Goal: Task Accomplishment & Management: Use online tool/utility

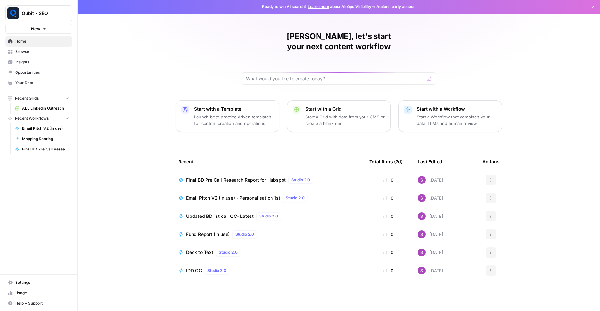
click at [47, 50] on span "Browse" at bounding box center [42, 52] width 54 height 6
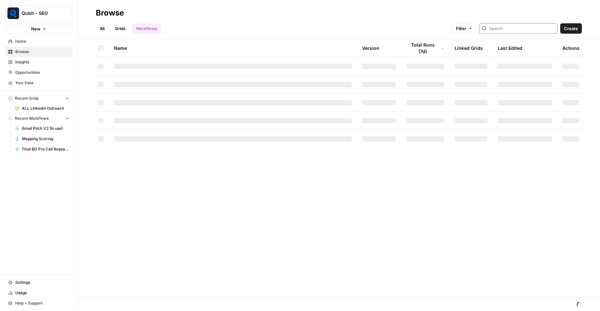
click at [509, 29] on input "search" at bounding box center [522, 28] width 66 height 6
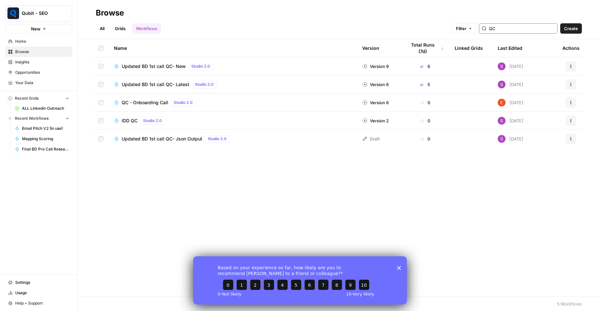
type input "QC"
click at [399, 266] on icon "Close survey" at bounding box center [399, 268] width 4 height 4
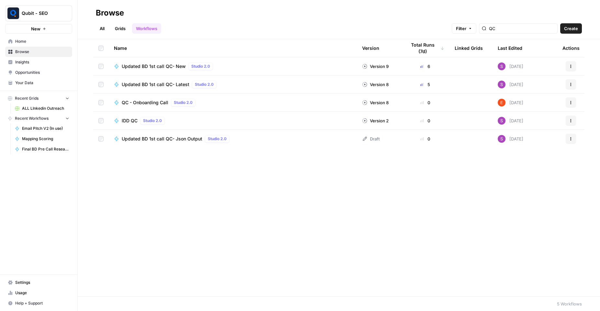
click at [571, 67] on icon "button" at bounding box center [571, 66] width 4 height 4
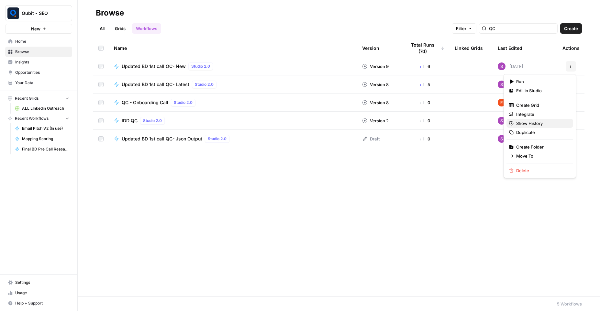
click at [549, 123] on span "Show History" at bounding box center [542, 123] width 52 height 6
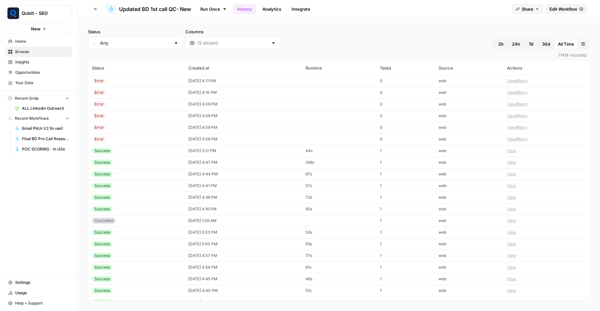
click at [117, 149] on div "Success" at bounding box center [136, 151] width 89 height 6
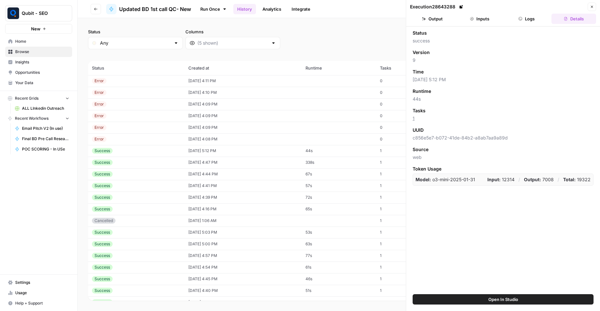
click at [528, 15] on button "Logs" at bounding box center [527, 19] width 45 height 10
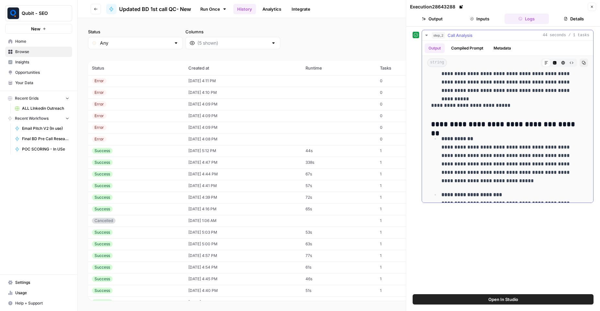
scroll to position [583, 0]
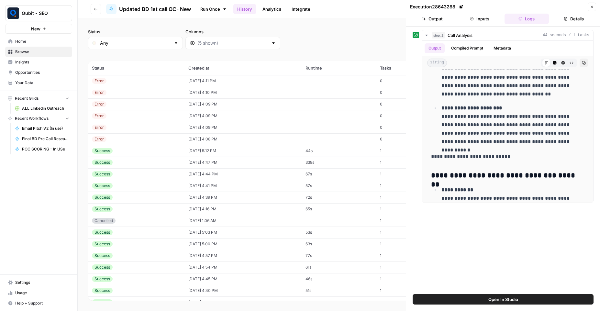
click at [92, 9] on button "Go back" at bounding box center [96, 9] width 10 height 10
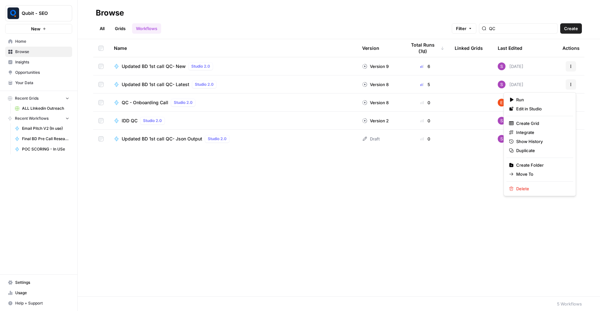
click at [569, 85] on icon "button" at bounding box center [571, 85] width 4 height 4
click at [532, 138] on span "Show History" at bounding box center [542, 141] width 52 height 6
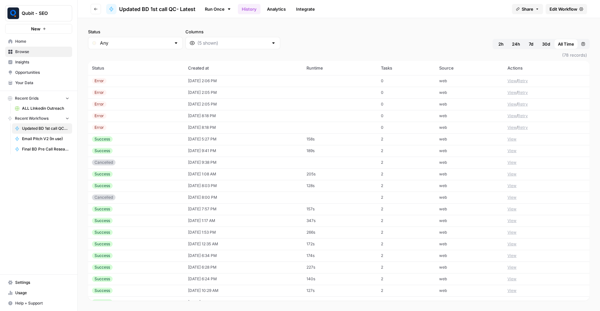
click at [108, 152] on div "Success" at bounding box center [102, 151] width 21 height 6
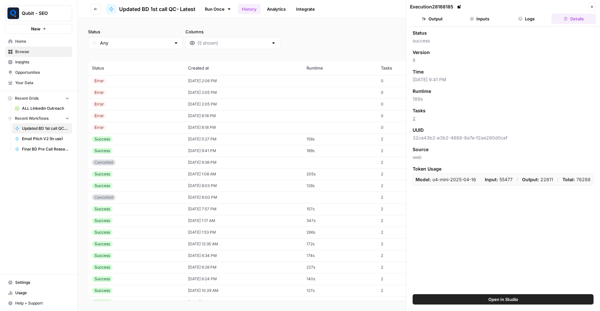
click at [519, 16] on button "Logs" at bounding box center [527, 19] width 45 height 10
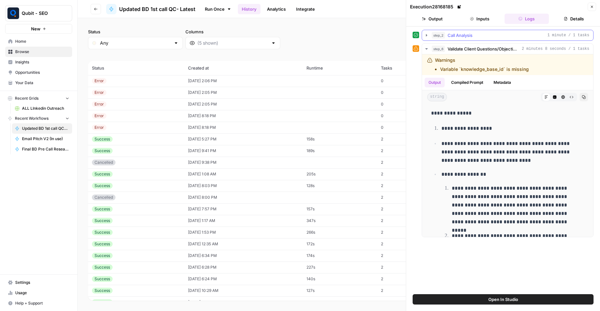
click at [428, 35] on icon "button" at bounding box center [426, 35] width 5 height 5
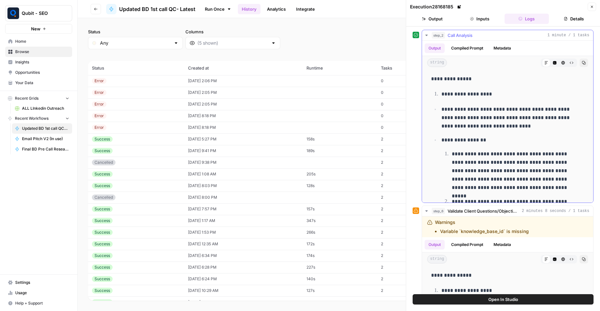
click at [496, 52] on button "Metadata" at bounding box center [502, 48] width 25 height 10
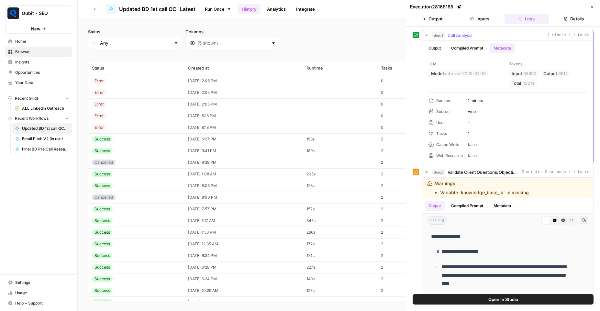
click at [525, 74] on span "35600" at bounding box center [529, 73] width 13 height 6
copy span "35600"
click at [559, 71] on span "6614" at bounding box center [562, 73] width 9 height 6
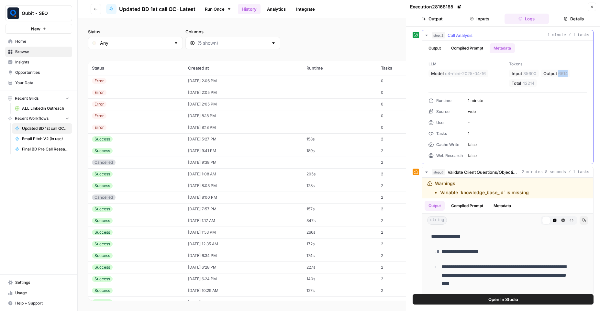
copy span "6614"
click at [499, 203] on button "Metadata" at bounding box center [502, 206] width 25 height 10
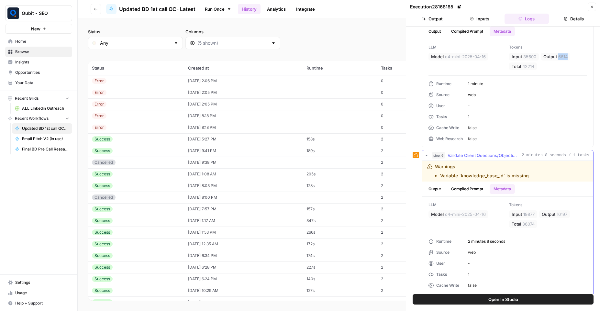
scroll to position [31, 0]
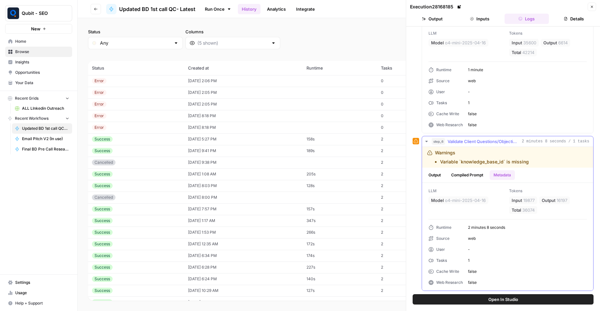
click at [524, 200] on span "19877" at bounding box center [528, 200] width 11 height 6
copy span "19877"
click at [564, 200] on span "16197" at bounding box center [562, 200] width 11 height 6
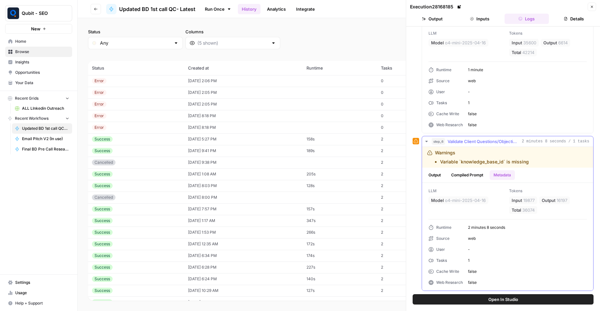
click at [563, 200] on span "16197" at bounding box center [562, 200] width 11 height 6
copy span "16197"
click at [91, 14] on button "Go back" at bounding box center [96, 9] width 10 height 10
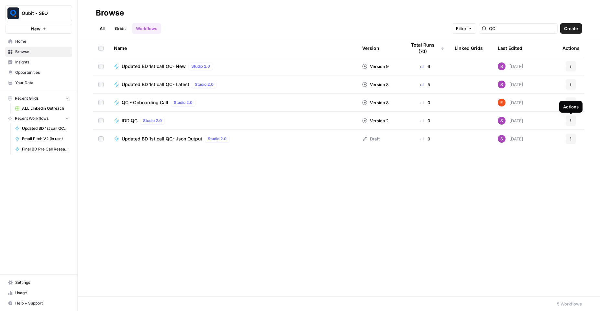
click at [570, 119] on icon "button" at bounding box center [571, 121] width 4 height 4
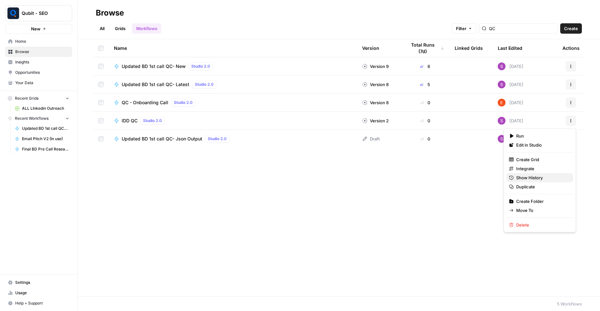
click at [535, 175] on span "Show History" at bounding box center [542, 177] width 52 height 6
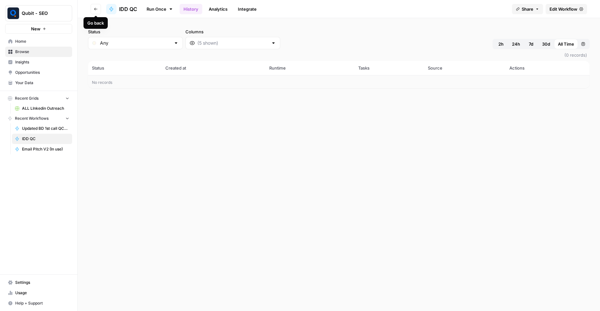
click at [93, 9] on button "Go back" at bounding box center [96, 9] width 10 height 10
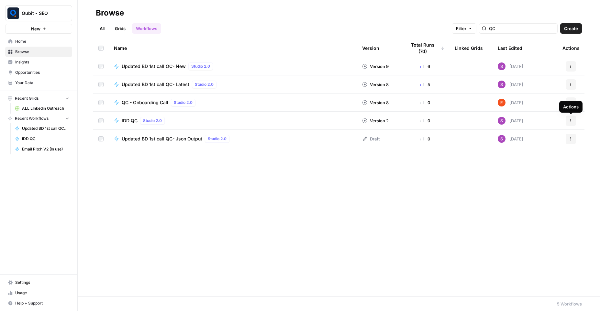
click at [571, 122] on icon "button" at bounding box center [571, 121] width 4 height 4
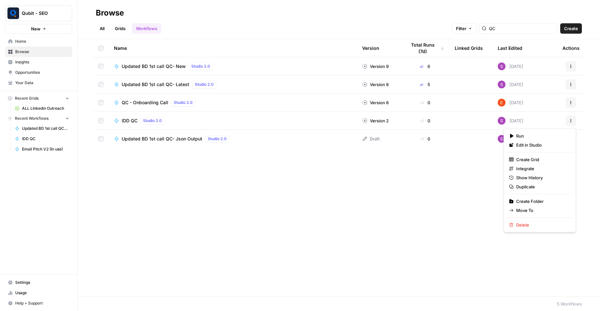
click at [135, 119] on span "IDD QC" at bounding box center [130, 120] width 16 height 6
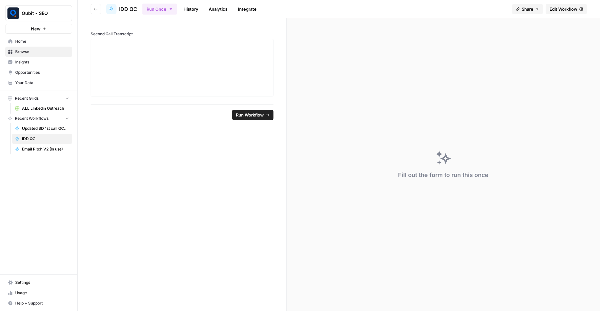
click at [557, 9] on span "Edit Workflow" at bounding box center [564, 9] width 28 height 6
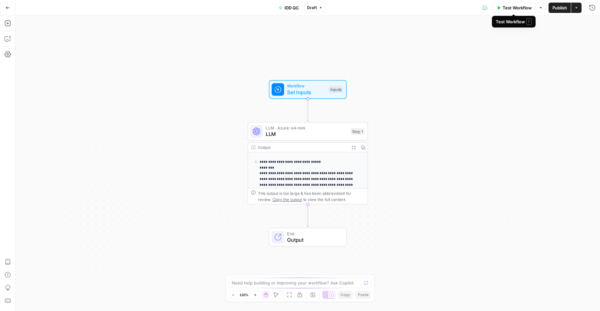
click at [522, 8] on span "Test Workflow" at bounding box center [517, 8] width 29 height 6
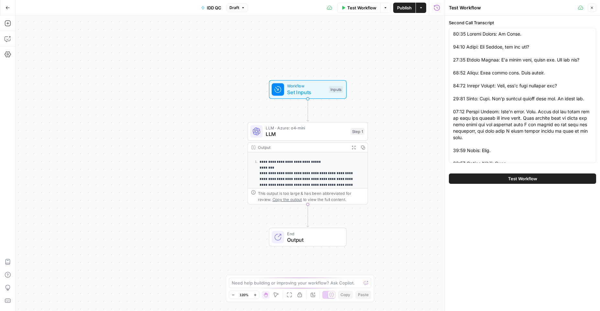
click at [548, 176] on button "Test Workflow" at bounding box center [522, 178] width 147 height 10
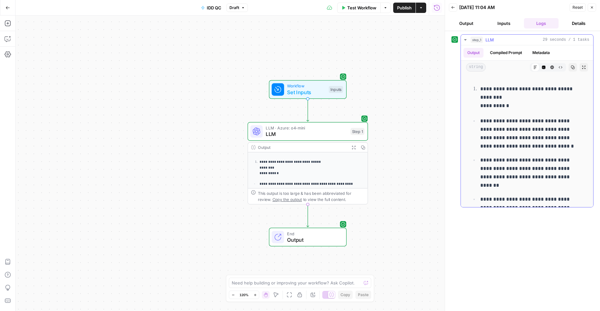
click at [537, 55] on button "Metadata" at bounding box center [540, 53] width 25 height 10
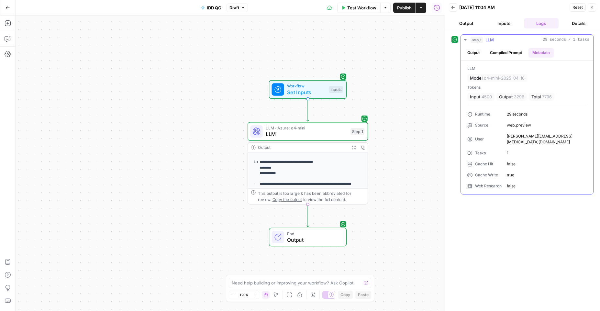
click at [520, 95] on span "3296" at bounding box center [519, 97] width 10 height 6
copy span "3296"
click at [544, 97] on span "7796" at bounding box center [547, 97] width 10 height 6
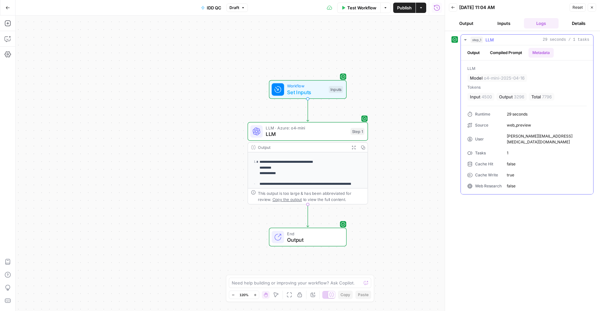
copy span "7796"
